Goal: Task Accomplishment & Management: Complete application form

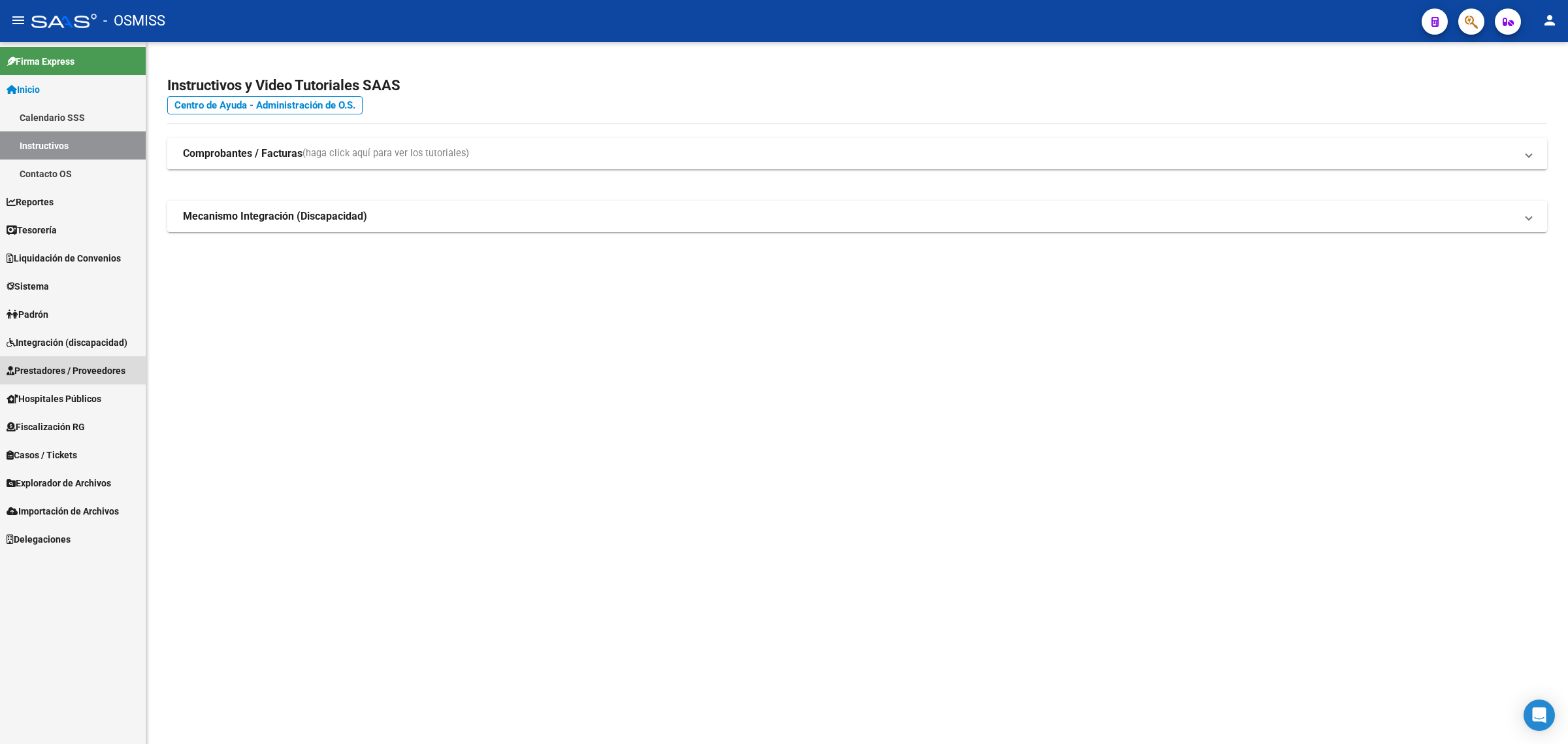
click at [82, 362] on link "Prestadores / Proveedores" at bounding box center [73, 370] width 146 height 28
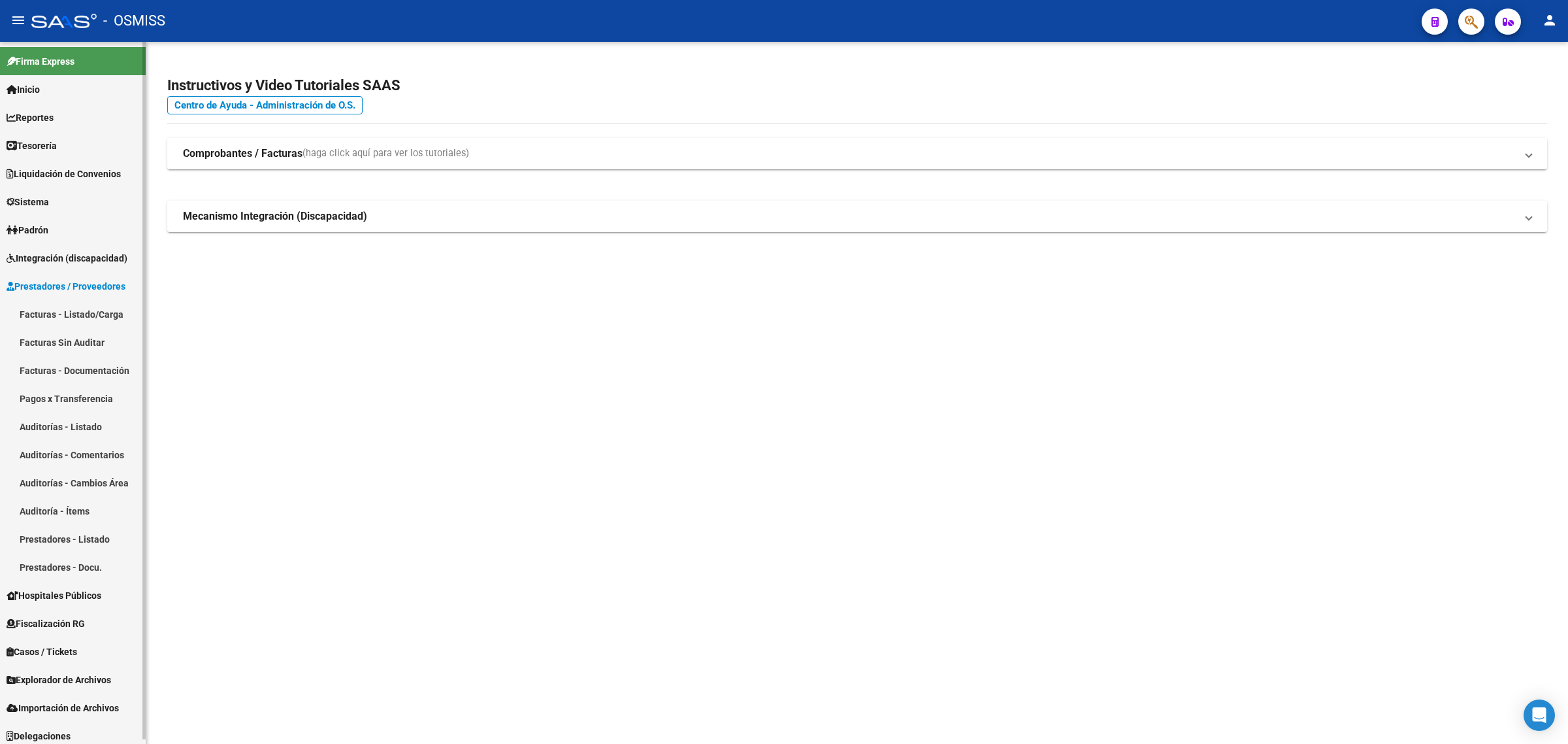
click at [88, 314] on link "Facturas - Listado/Carga" at bounding box center [73, 314] width 146 height 28
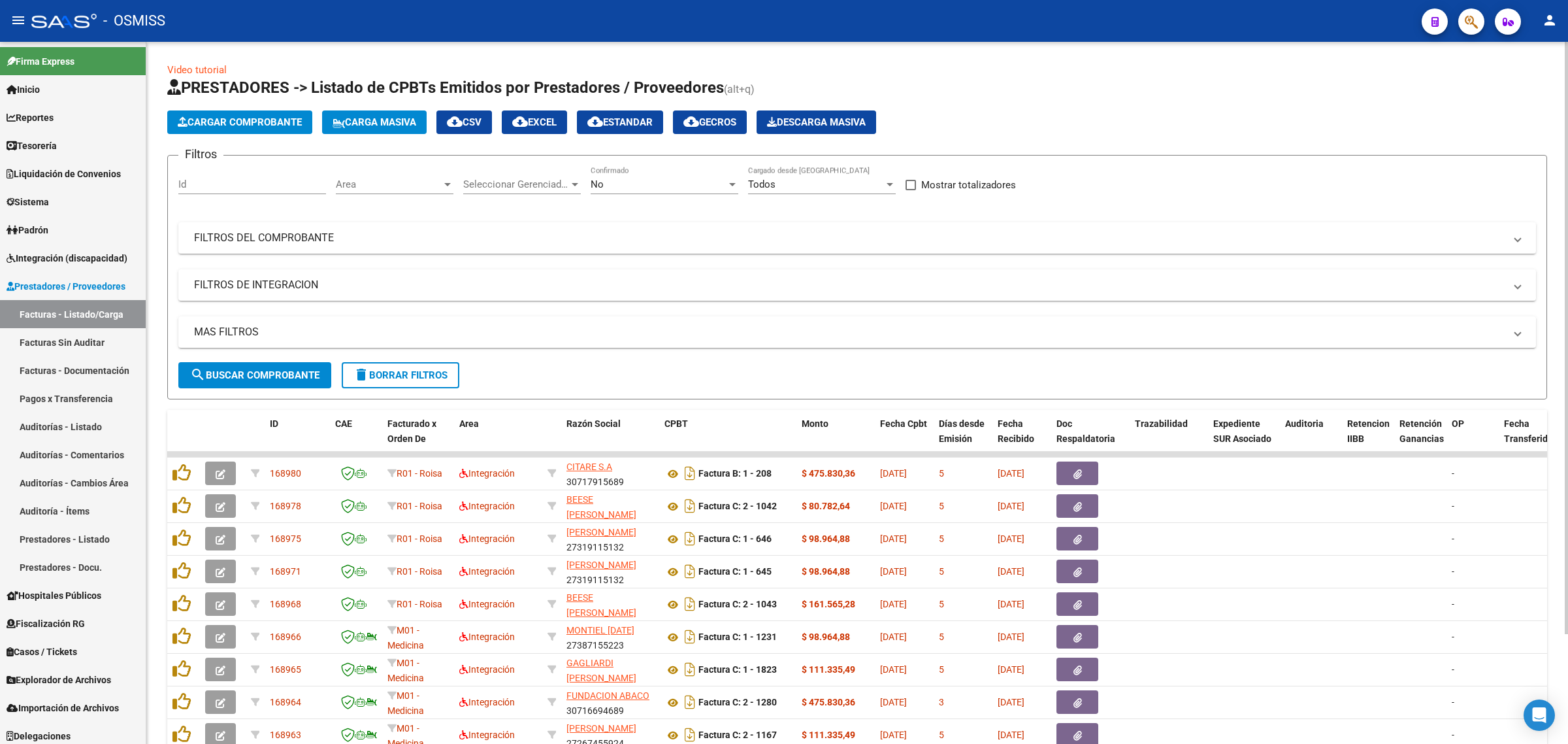
click at [678, 189] on div "No" at bounding box center [658, 184] width 136 height 11
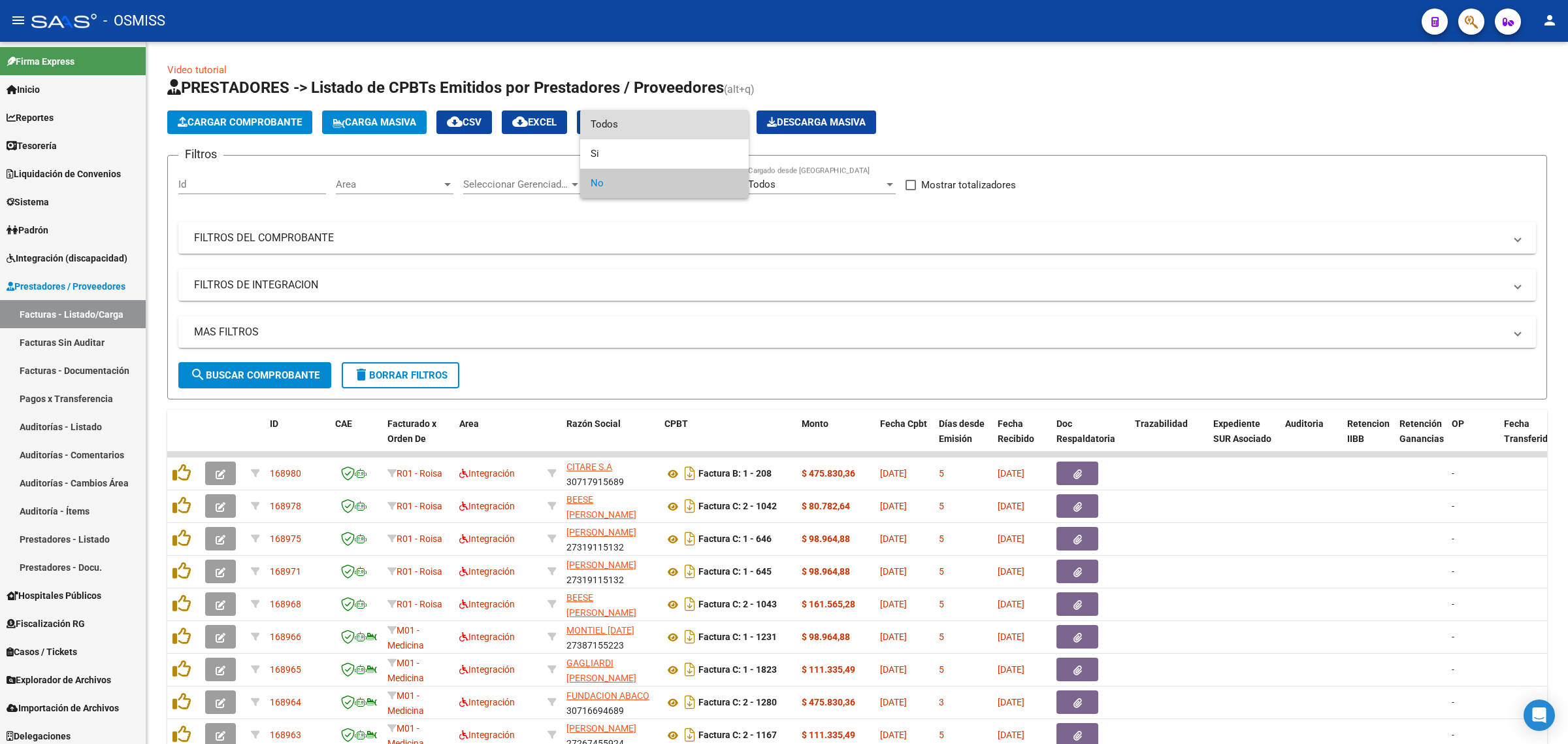
click at [660, 126] on span "Todos" at bounding box center [664, 124] width 148 height 30
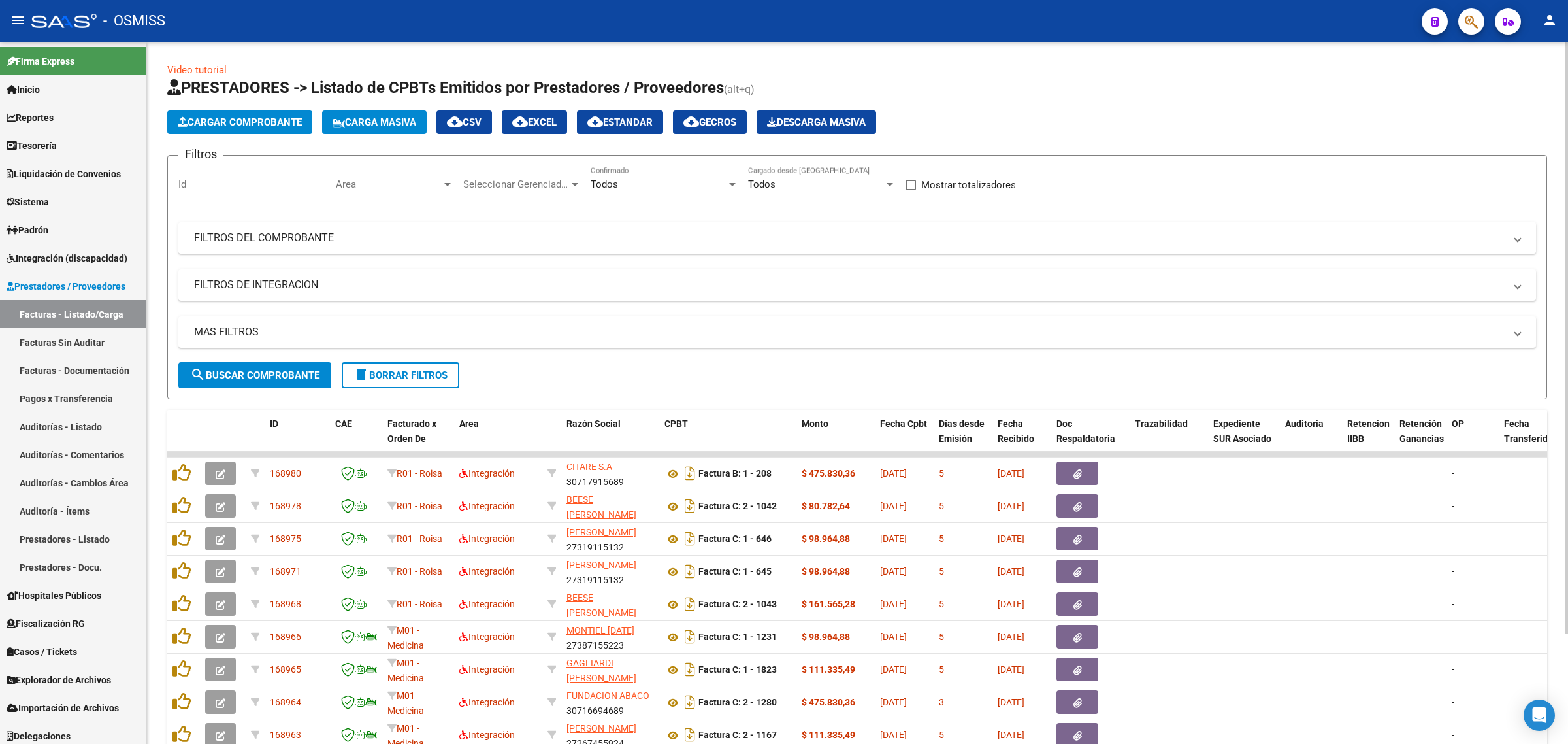
click at [592, 222] on mat-expansion-panel-header "FILTROS DEL COMPROBANTE" at bounding box center [857, 238] width 1358 height 31
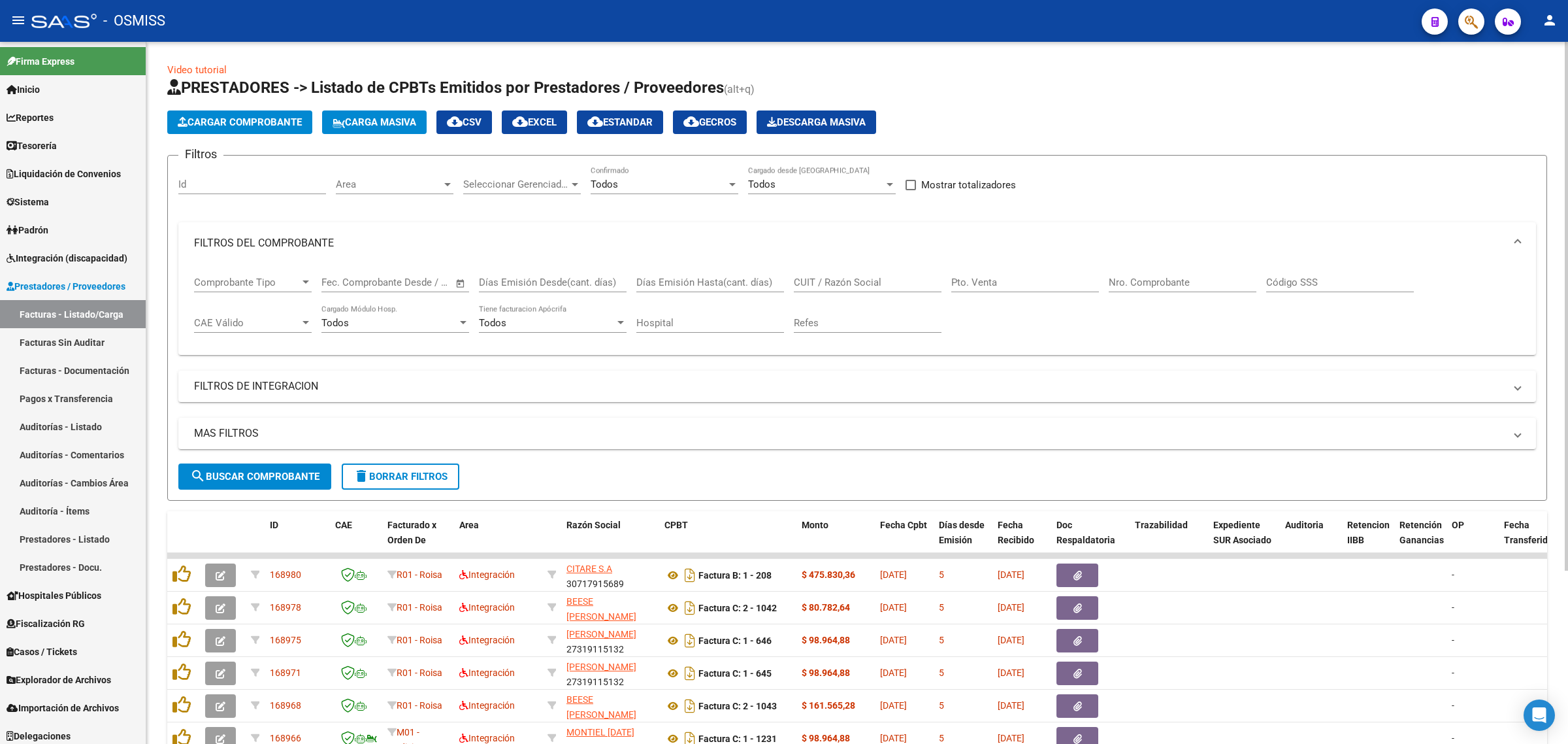
click at [871, 284] on input "CUIT / Razón Social" at bounding box center [867, 282] width 148 height 11
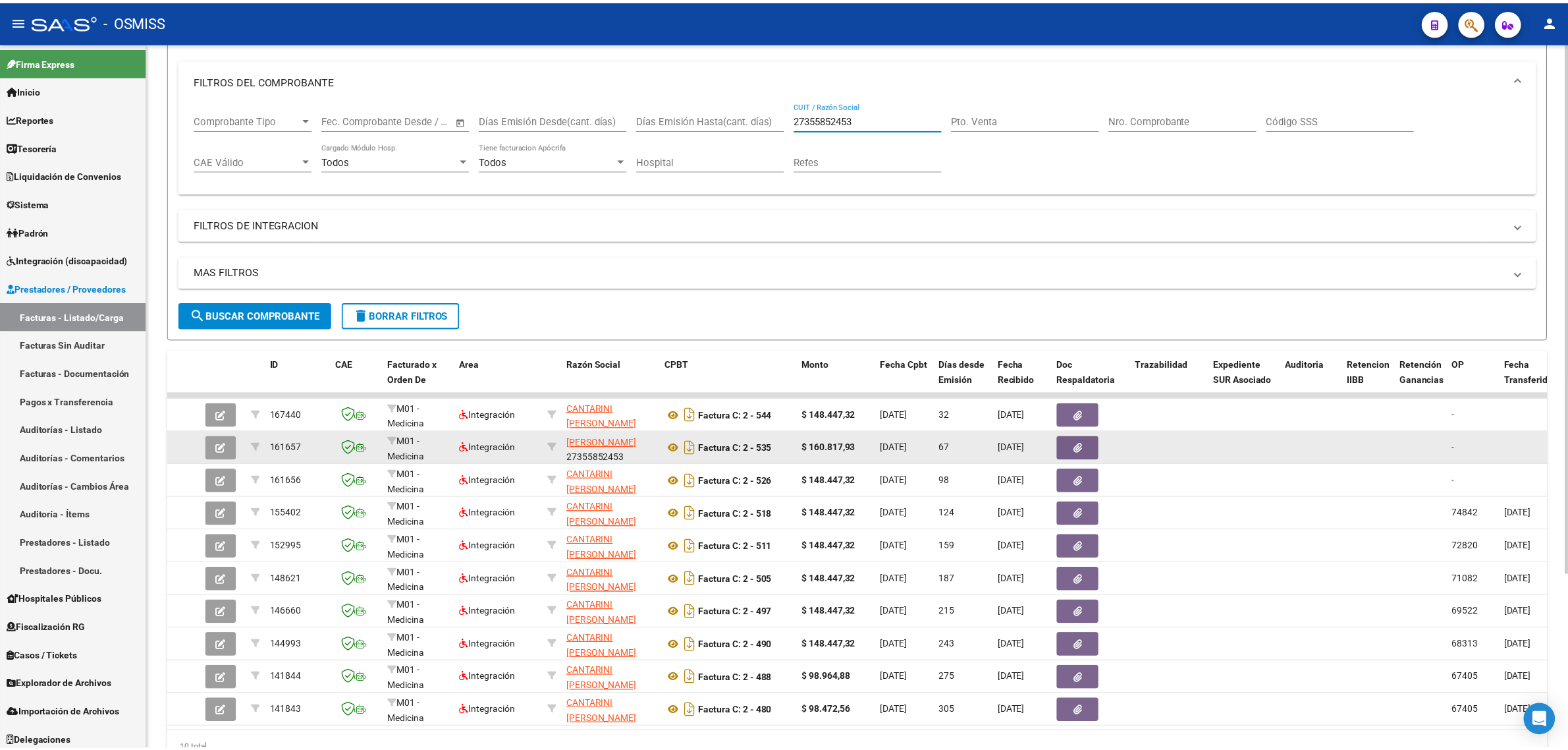
scroll to position [17, 0]
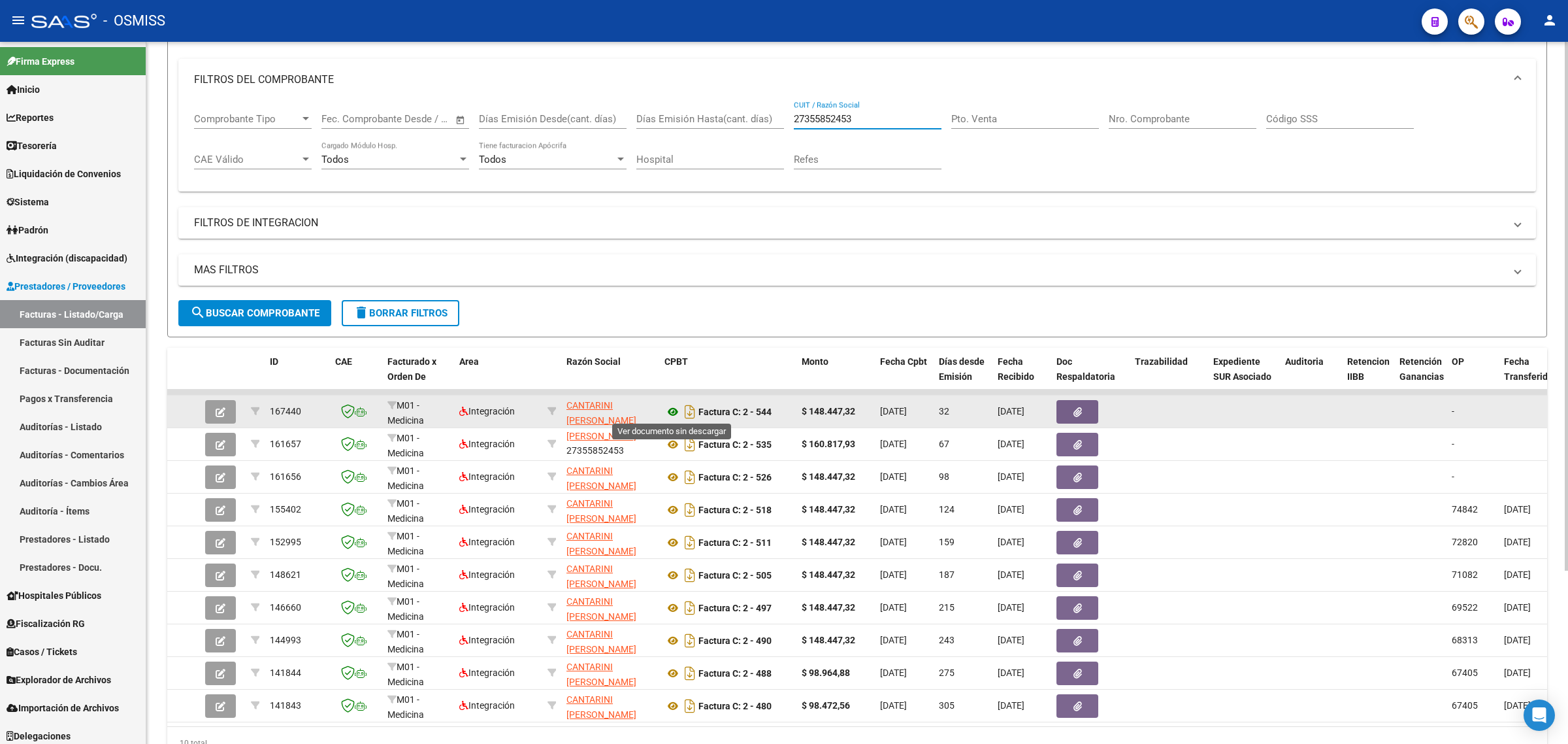
type input "27355852453"
click at [676, 410] on icon at bounding box center [673, 412] width 17 height 16
click at [694, 410] on icon "Descargar documento" at bounding box center [690, 412] width 17 height 21
click at [232, 409] on button "button" at bounding box center [220, 412] width 30 height 24
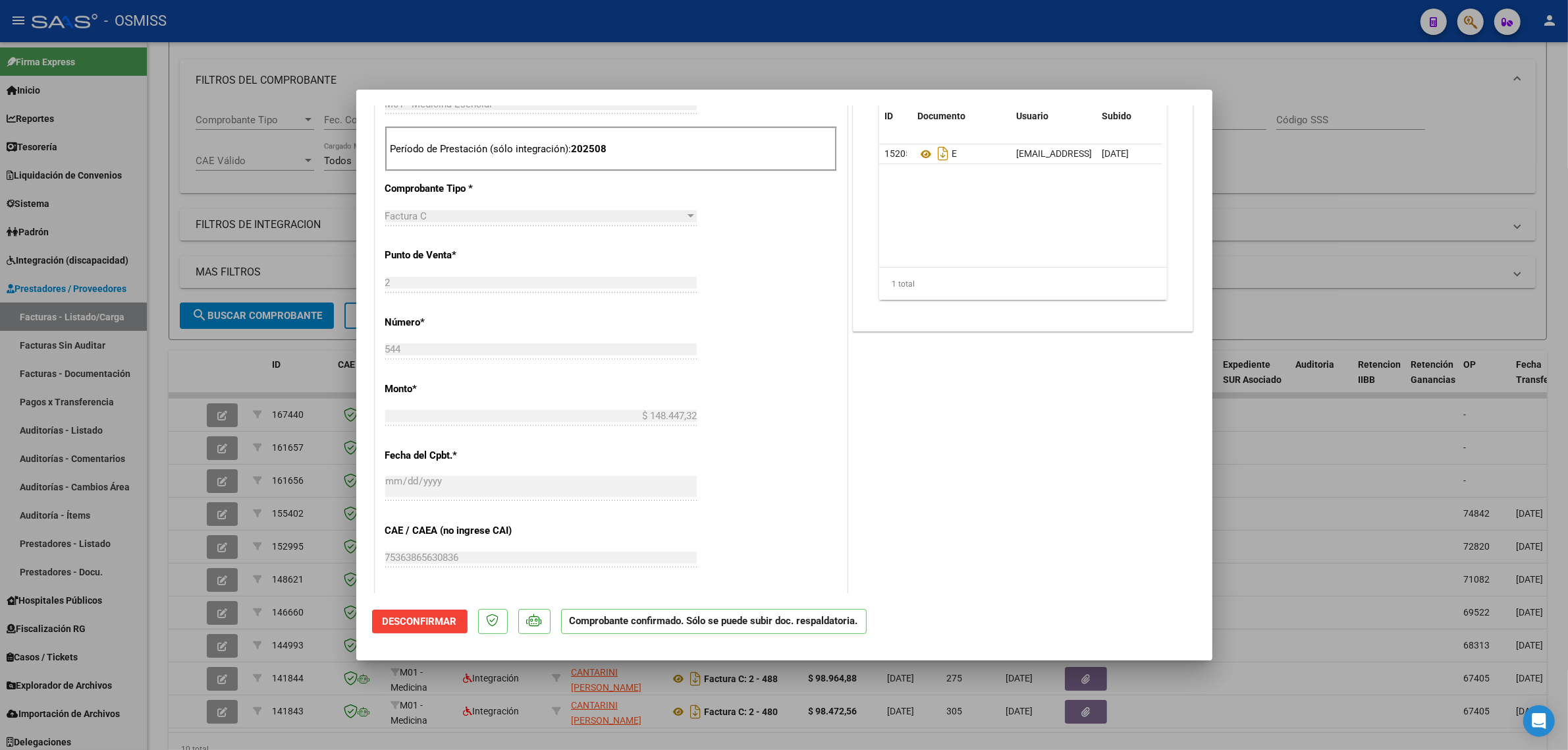
click at [1378, 191] on div at bounding box center [784, 375] width 1568 height 750
type input "$ 0,00"
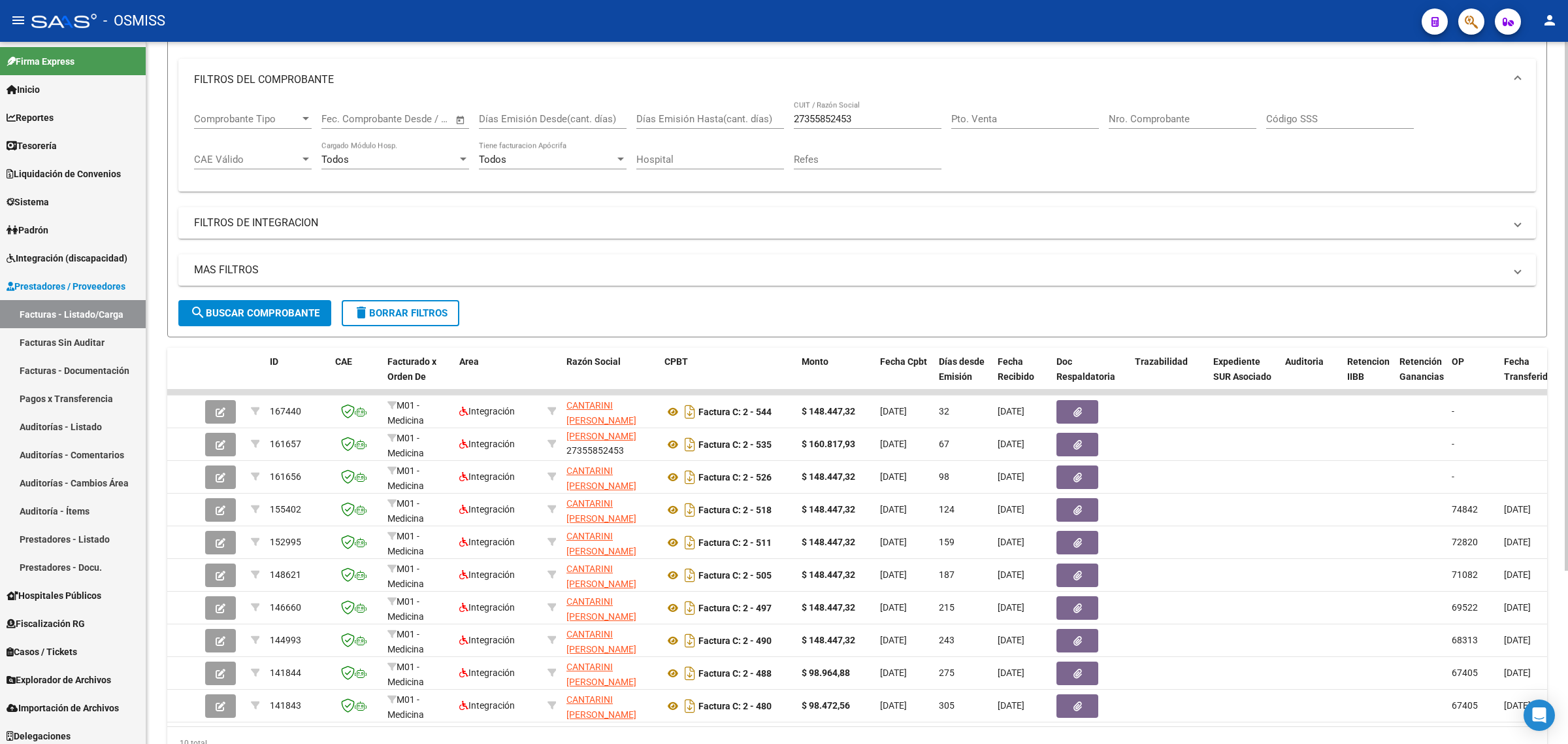
scroll to position [0, 0]
